Goal: Information Seeking & Learning: Learn about a topic

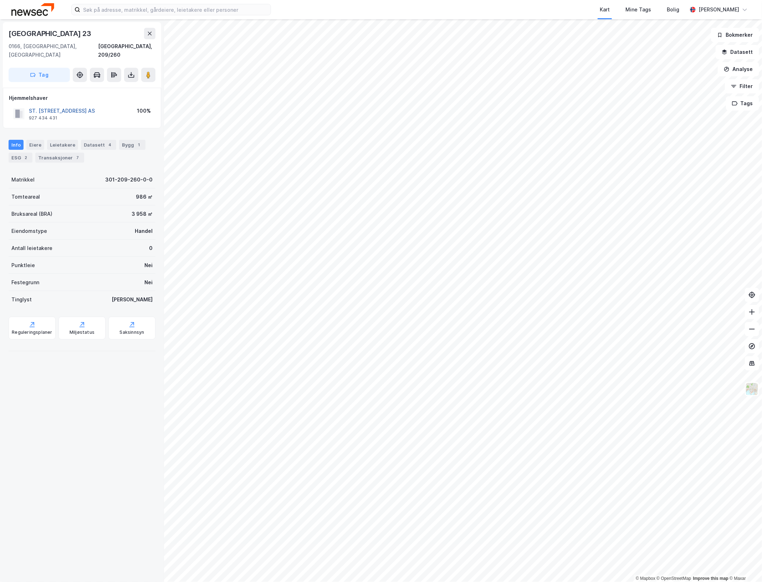
click at [0, 0] on button "ST. [STREET_ADDRESS] AS" at bounding box center [0, 0] width 0 height 0
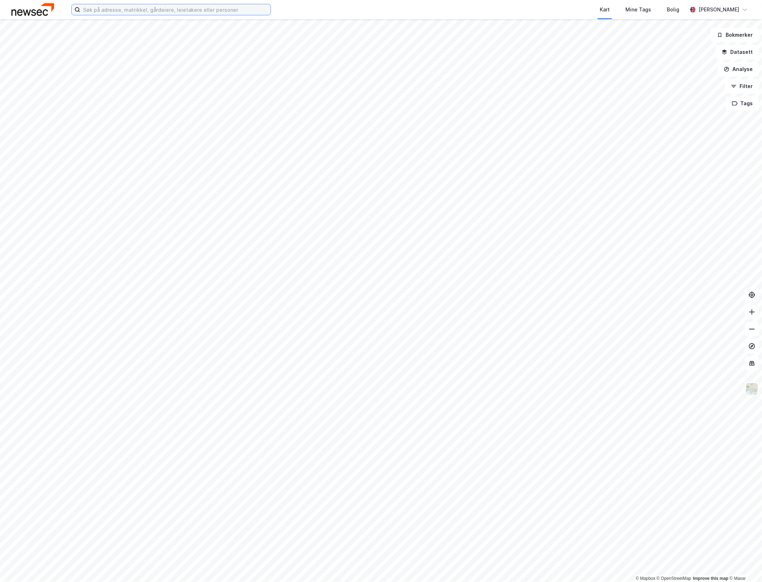
click at [113, 6] on input at bounding box center [175, 9] width 190 height 11
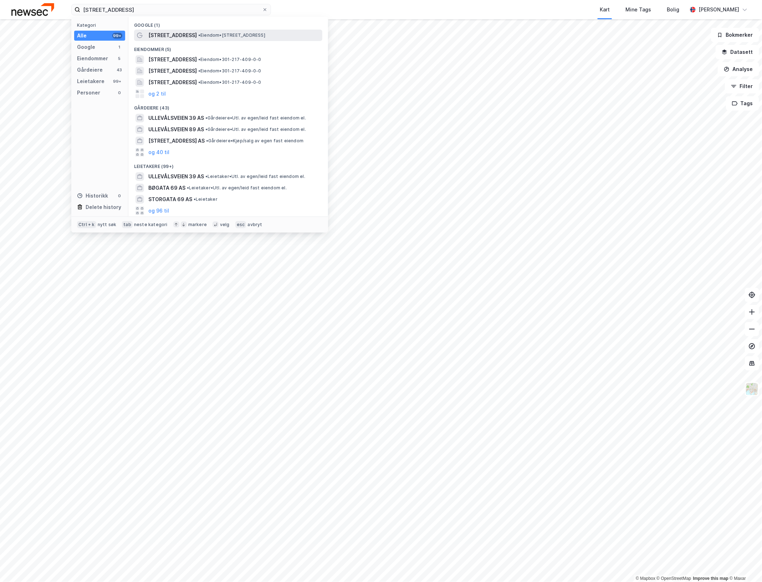
click at [225, 36] on span "• Eiendom • Ullevålsveien 69, 0454 Oslo" at bounding box center [231, 35] width 67 height 6
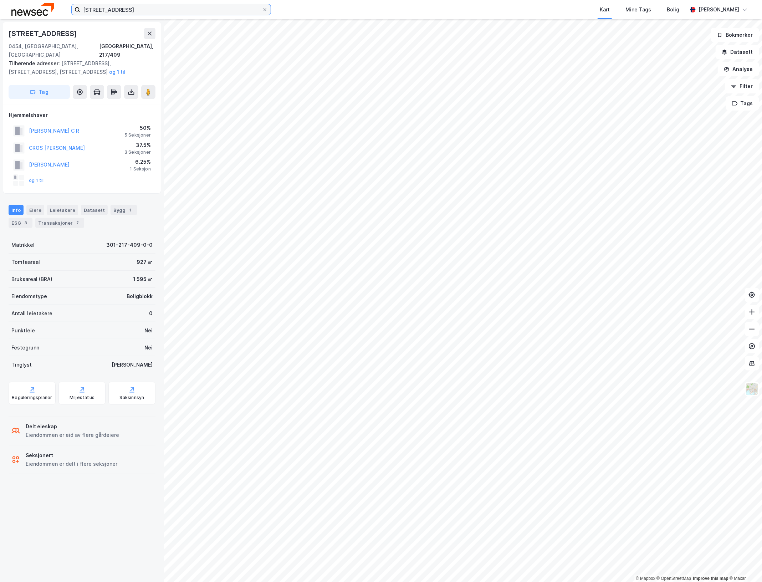
click at [132, 11] on input "ullevållsveien 69" at bounding box center [171, 9] width 182 height 11
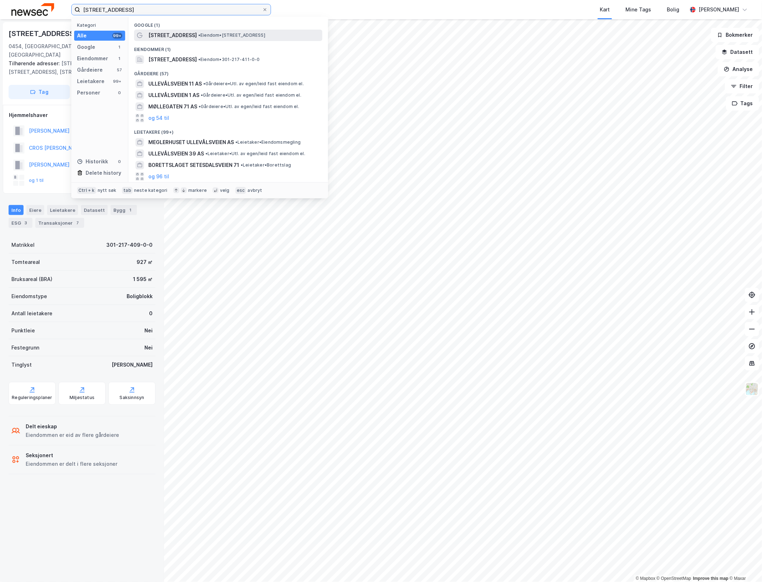
type input "ullevållsveien 71"
click at [198, 34] on span "•" at bounding box center [199, 34] width 2 height 5
